Goal: Task Accomplishment & Management: Manage account settings

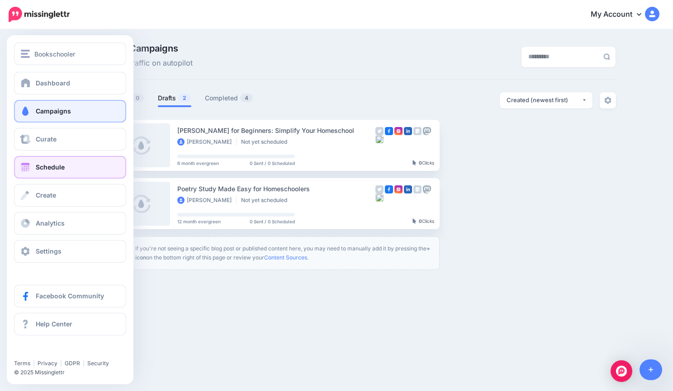
click at [54, 169] on span "Schedule" at bounding box center [50, 167] width 29 height 8
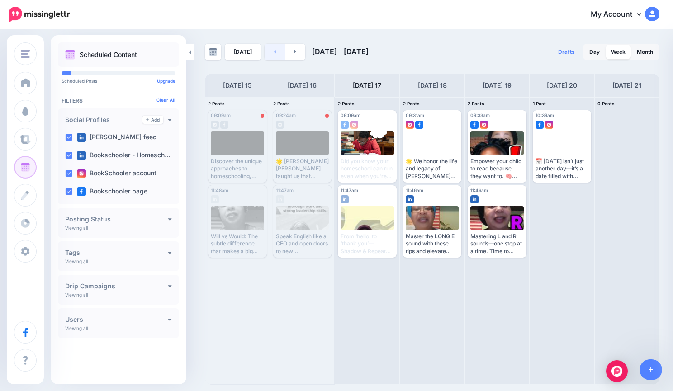
click at [276, 52] on link at bounding box center [275, 52] width 20 height 16
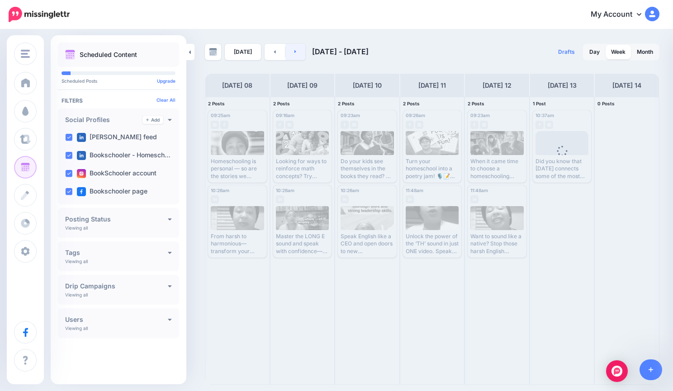
click at [291, 48] on link at bounding box center [295, 52] width 20 height 16
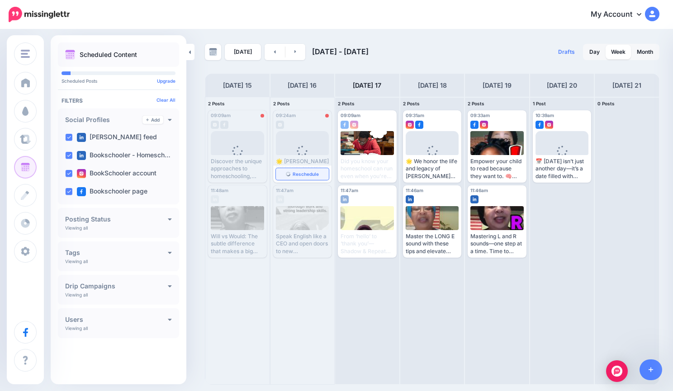
click at [299, 174] on span "Reschedule" at bounding box center [306, 174] width 26 height 5
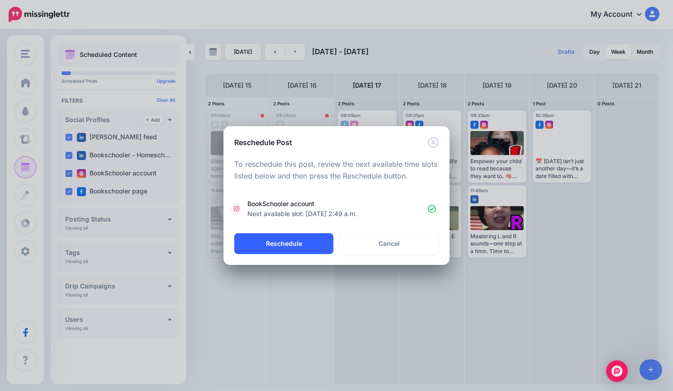
click at [319, 251] on button "Reschedule" at bounding box center [283, 243] width 99 height 21
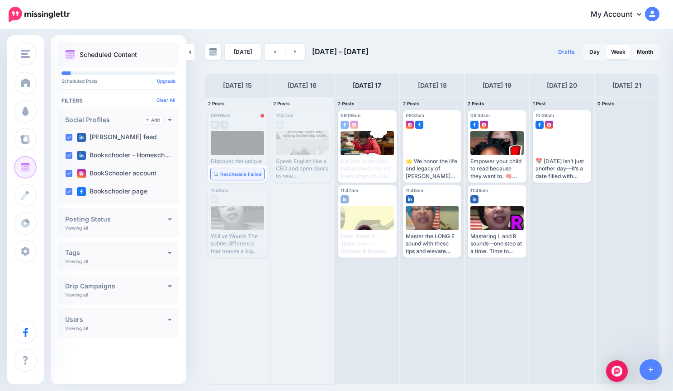
click at [230, 168] on link "Reschedule Failed" at bounding box center [237, 174] width 53 height 12
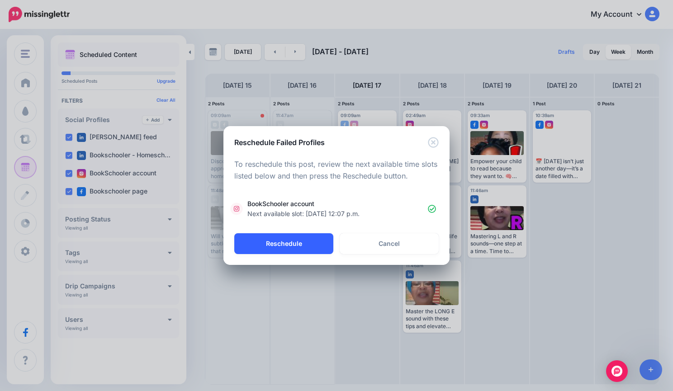
click at [293, 247] on button "Reschedule" at bounding box center [283, 243] width 99 height 21
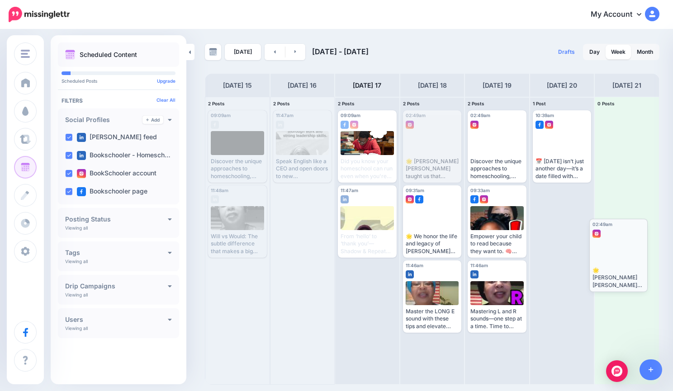
drag, startPoint x: 438, startPoint y: 141, endPoint x: 624, endPoint y: 250, distance: 215.6
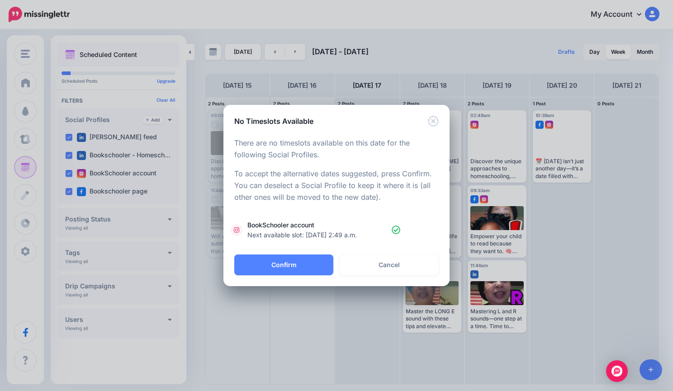
click at [310, 275] on div "Confirm Alt Cancel" at bounding box center [336, 271] width 226 height 32
click at [310, 265] on button "Confirm" at bounding box center [283, 265] width 99 height 21
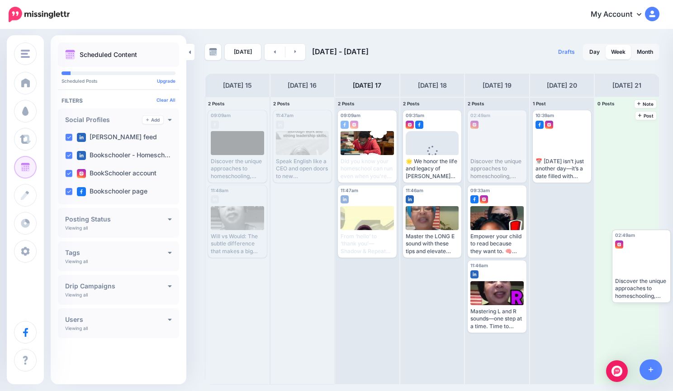
drag, startPoint x: 489, startPoint y: 140, endPoint x: 632, endPoint y: 259, distance: 186.3
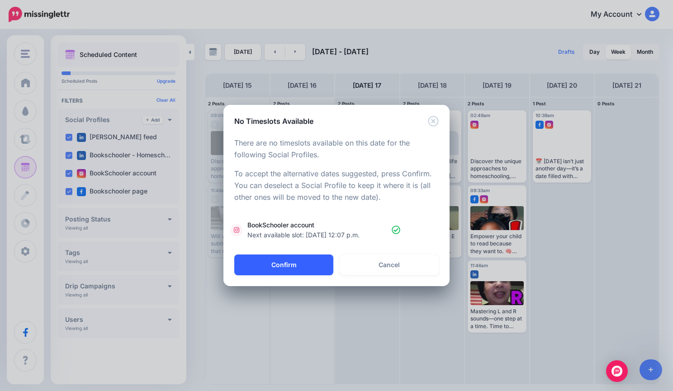
click at [293, 264] on button "Confirm" at bounding box center [283, 265] width 99 height 21
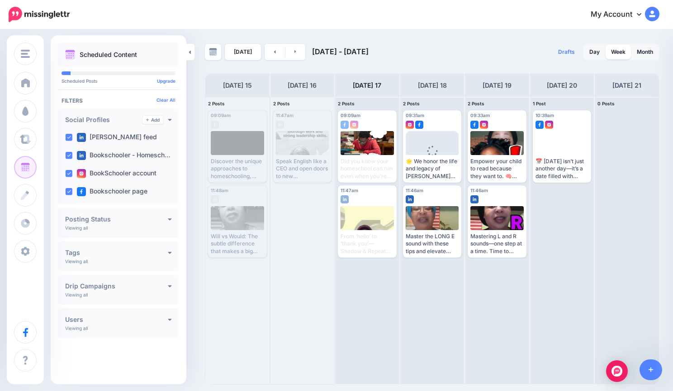
click at [305, 54] on div "[DATE] [DATE] - [DATE]" at bounding box center [318, 52] width 227 height 16
click at [302, 54] on link at bounding box center [295, 52] width 20 height 16
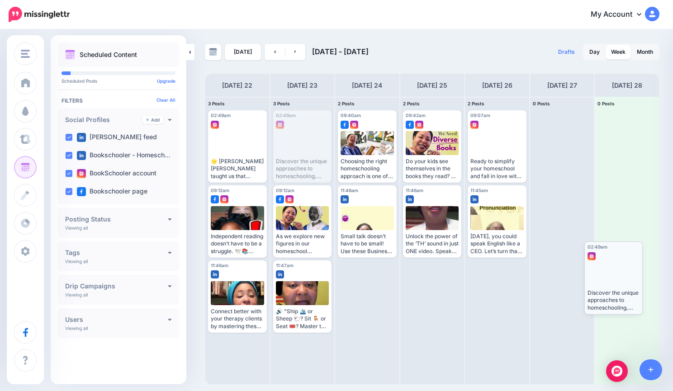
drag, startPoint x: 290, startPoint y: 147, endPoint x: 601, endPoint y: 278, distance: 336.9
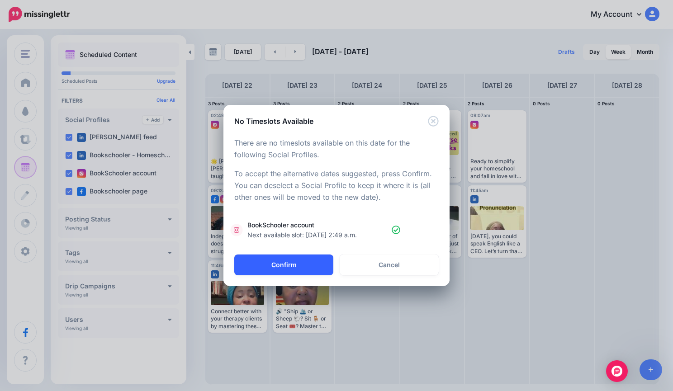
click at [303, 267] on button "Confirm" at bounding box center [283, 265] width 99 height 21
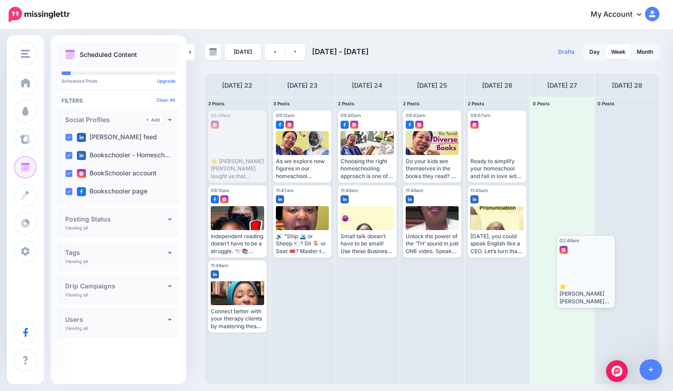
drag, startPoint x: 230, startPoint y: 156, endPoint x: 578, endPoint y: 281, distance: 369.9
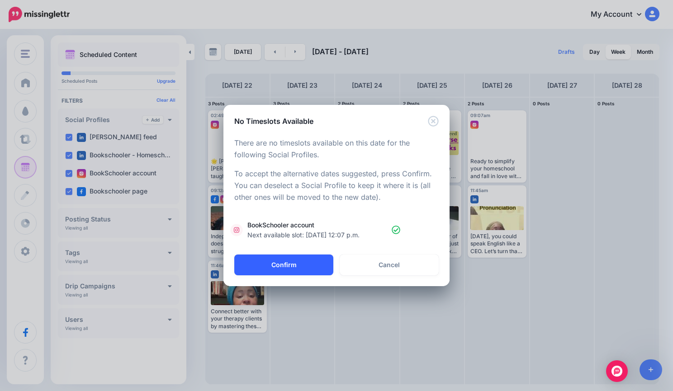
click at [321, 263] on button "Confirm" at bounding box center [283, 265] width 99 height 21
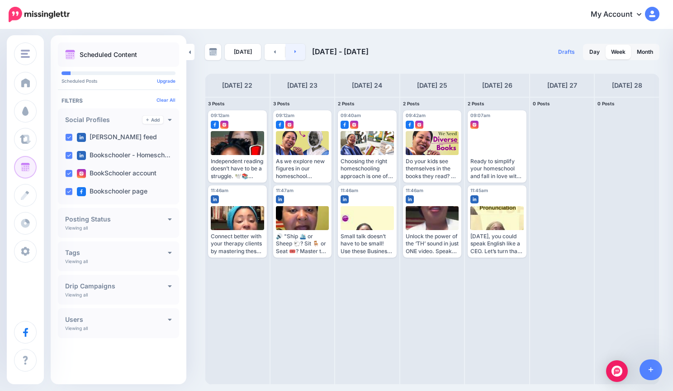
click at [291, 53] on link at bounding box center [295, 52] width 20 height 16
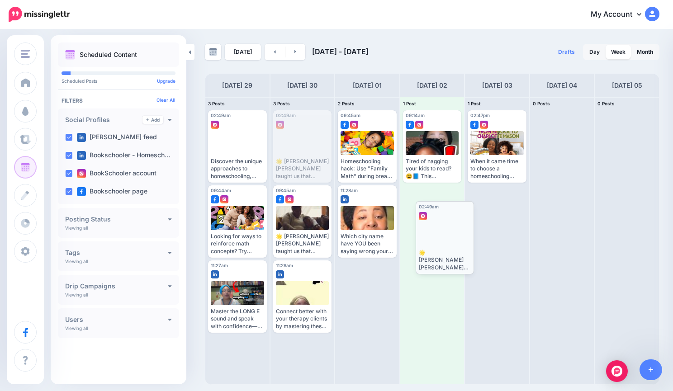
drag, startPoint x: 289, startPoint y: 136, endPoint x: 431, endPoint y: 227, distance: 168.6
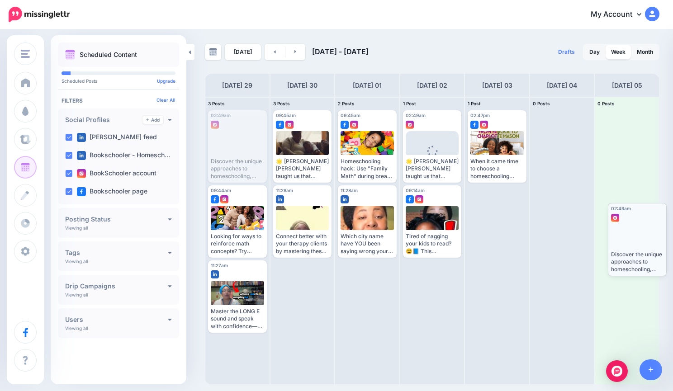
drag, startPoint x: 237, startPoint y: 132, endPoint x: 637, endPoint y: 225, distance: 410.3
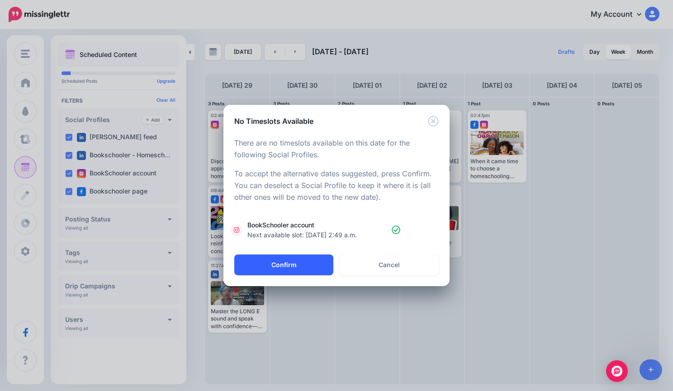
click at [299, 263] on button "Confirm" at bounding box center [283, 265] width 99 height 21
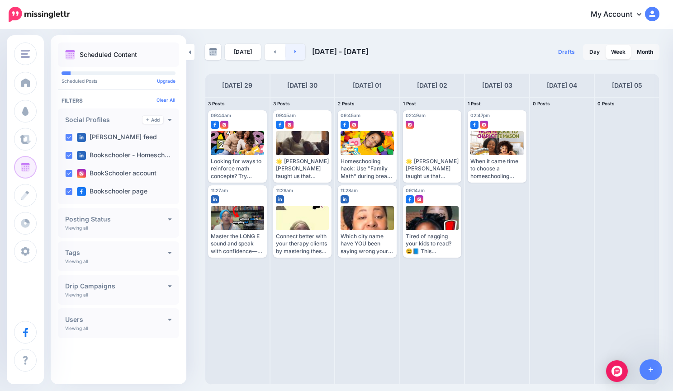
click at [294, 55] on link at bounding box center [295, 52] width 20 height 16
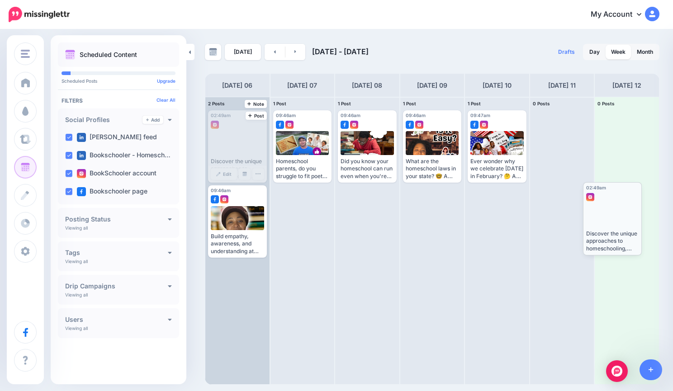
drag, startPoint x: 231, startPoint y: 147, endPoint x: 605, endPoint y: 218, distance: 381.7
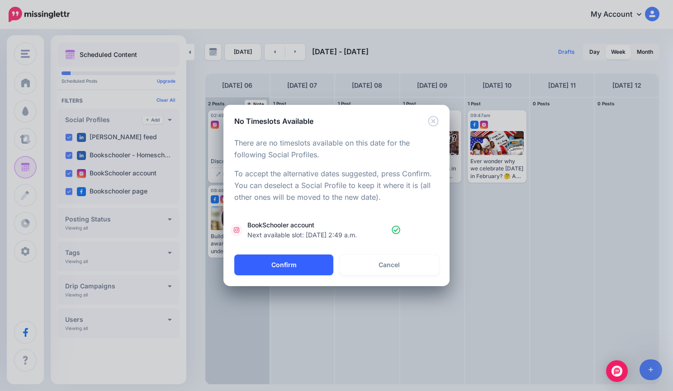
click at [297, 267] on button "Confirm" at bounding box center [283, 265] width 99 height 21
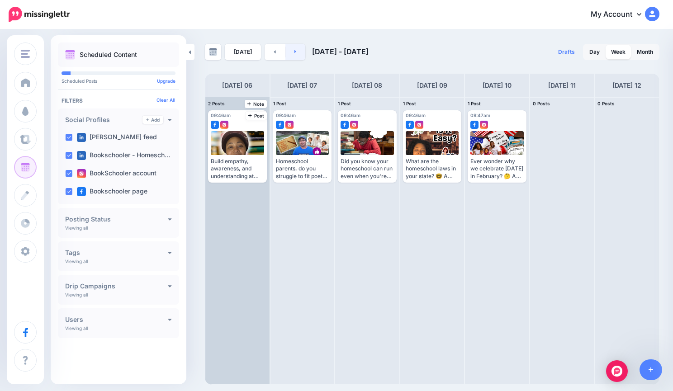
click at [289, 54] on link at bounding box center [295, 52] width 20 height 16
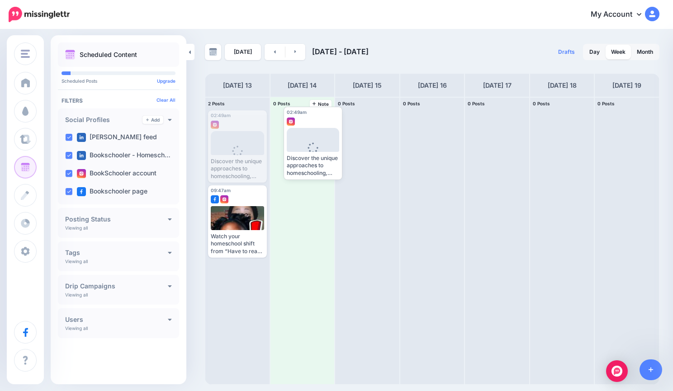
drag, startPoint x: 234, startPoint y: 150, endPoint x: 309, endPoint y: 147, distance: 75.1
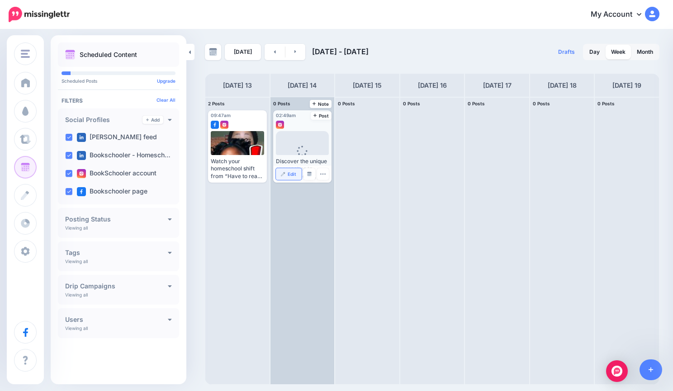
click at [284, 172] on img at bounding box center [283, 174] width 5 height 5
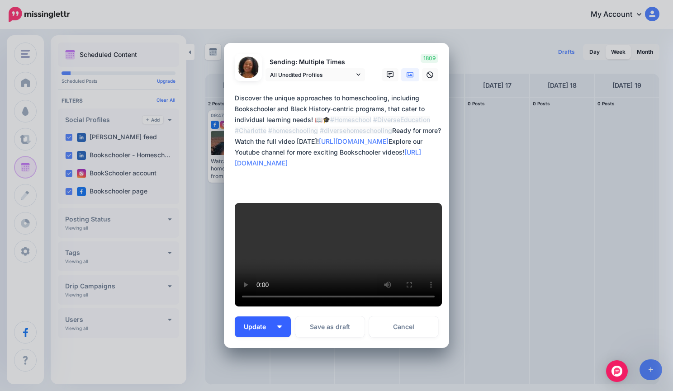
click at [277, 317] on button "Update" at bounding box center [263, 327] width 56 height 21
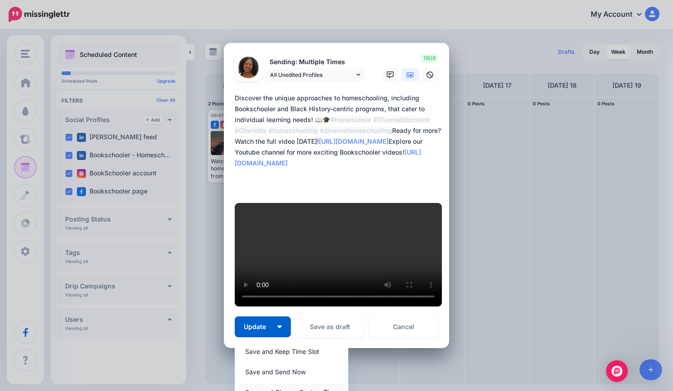
click at [300, 383] on link "Save and Choose Custom Time" at bounding box center [291, 392] width 106 height 18
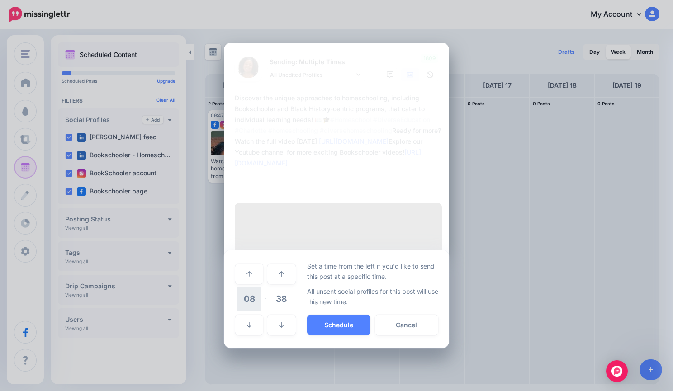
click at [253, 287] on span "08" at bounding box center [249, 299] width 24 height 24
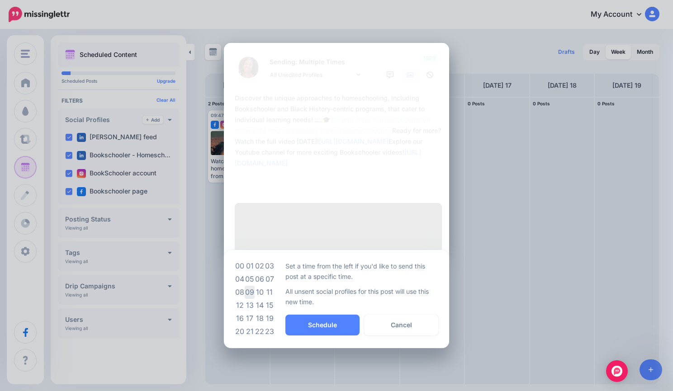
click at [253, 286] on td "09" at bounding box center [250, 292] width 10 height 13
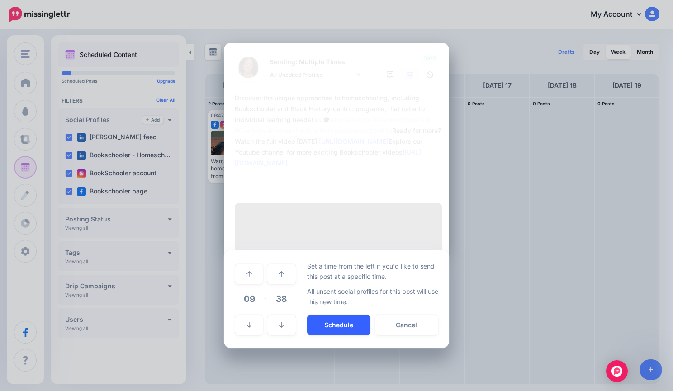
click at [336, 315] on button "Schedule" at bounding box center [338, 325] width 63 height 21
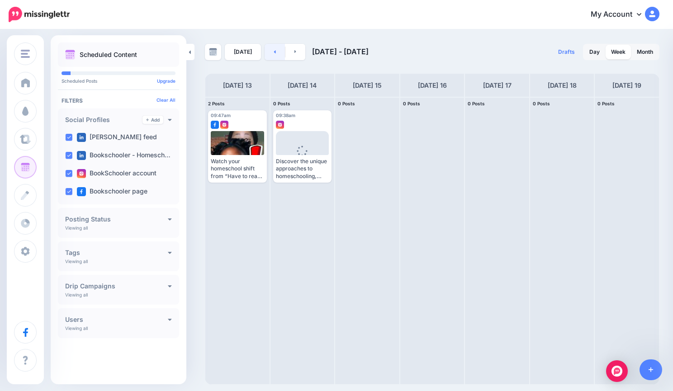
click at [273, 55] on link at bounding box center [275, 52] width 20 height 16
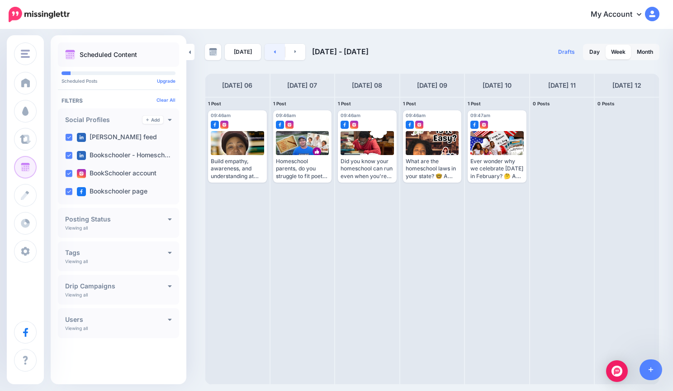
click at [273, 55] on link at bounding box center [275, 52] width 20 height 16
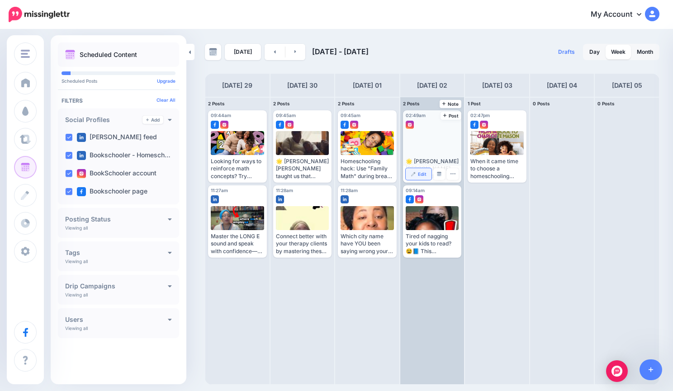
click at [417, 175] on link "Edit" at bounding box center [419, 174] width 26 height 12
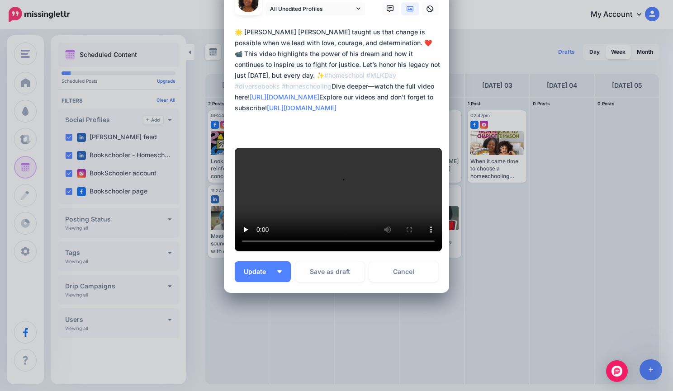
scroll to position [300, 0]
click at [282, 267] on button "Update" at bounding box center [263, 271] width 56 height 21
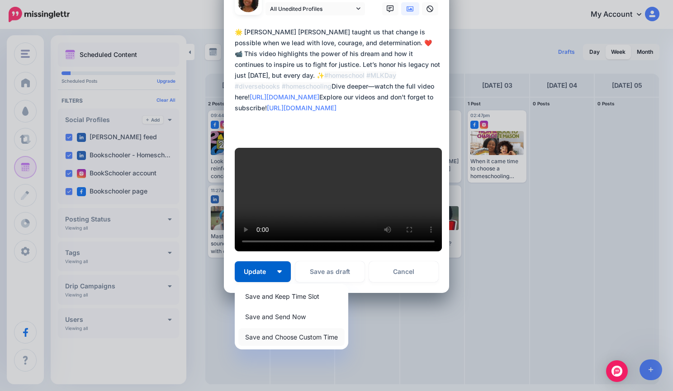
click at [289, 335] on link "Save and Choose Custom Time" at bounding box center [291, 337] width 106 height 18
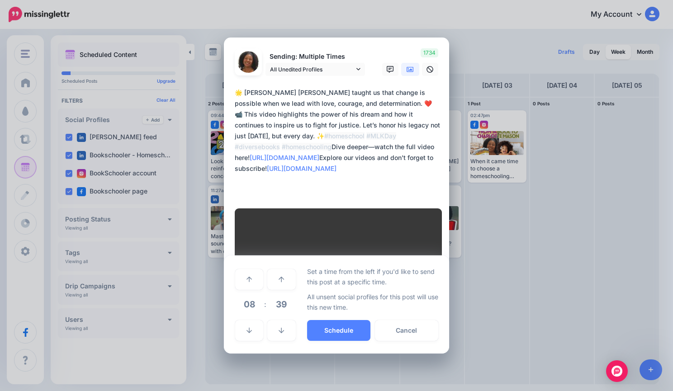
scroll to position [215, 0]
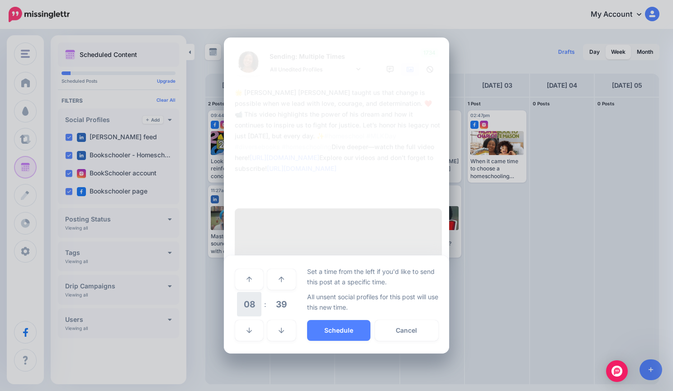
click at [248, 317] on span "08" at bounding box center [249, 304] width 24 height 24
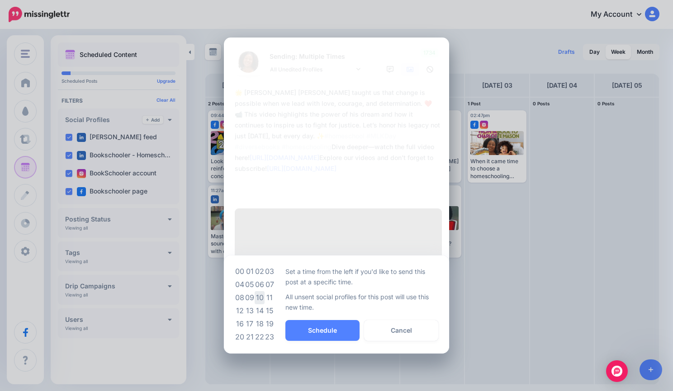
click at [260, 304] on td "10" at bounding box center [260, 297] width 10 height 13
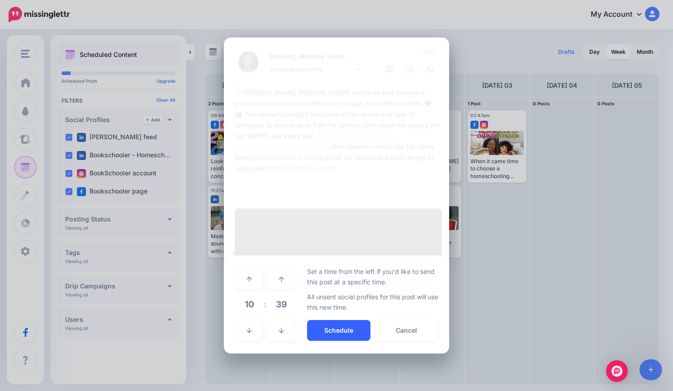
click at [307, 341] on button "Schedule" at bounding box center [338, 330] width 63 height 21
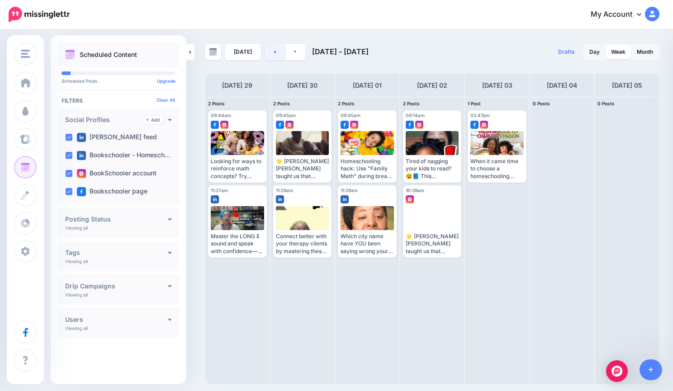
click at [276, 54] on link at bounding box center [275, 52] width 20 height 16
